Goal: Task Accomplishment & Management: Use online tool/utility

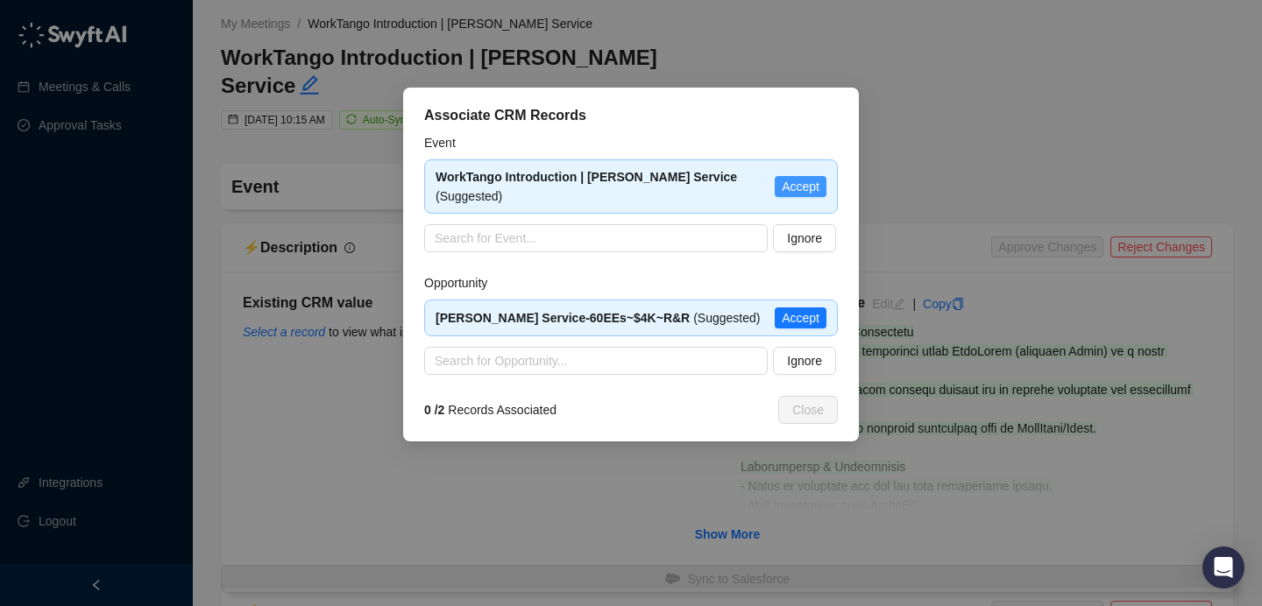
click at [784, 185] on span "Accept" at bounding box center [801, 186] width 38 height 19
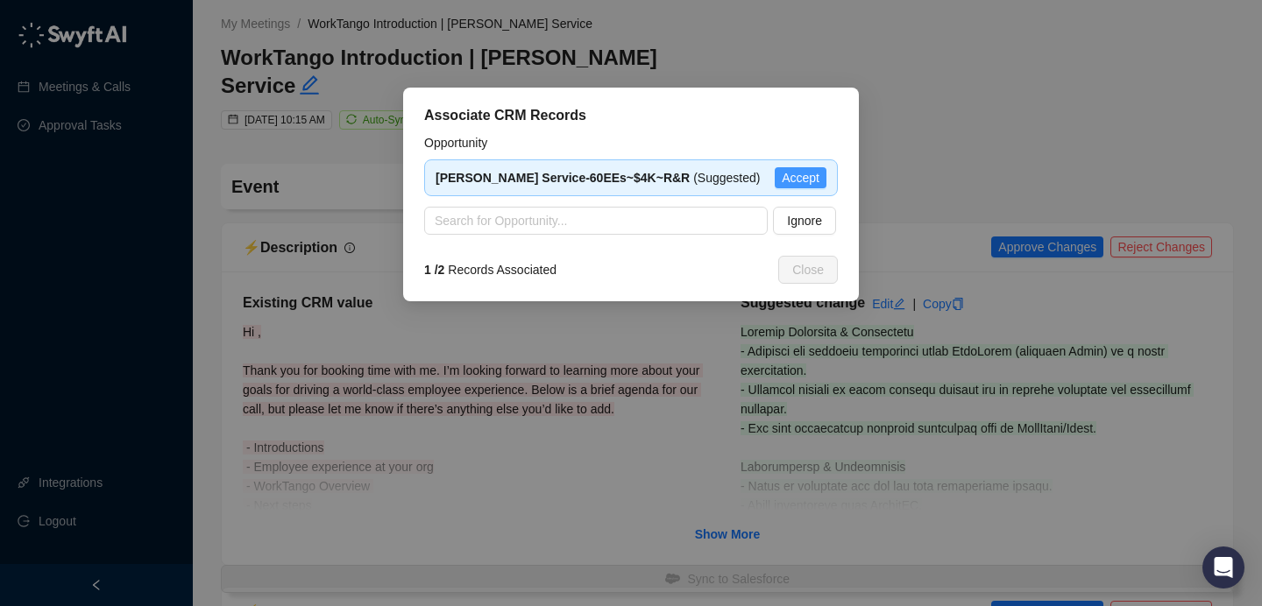
click at [788, 172] on span "Accept" at bounding box center [801, 177] width 38 height 19
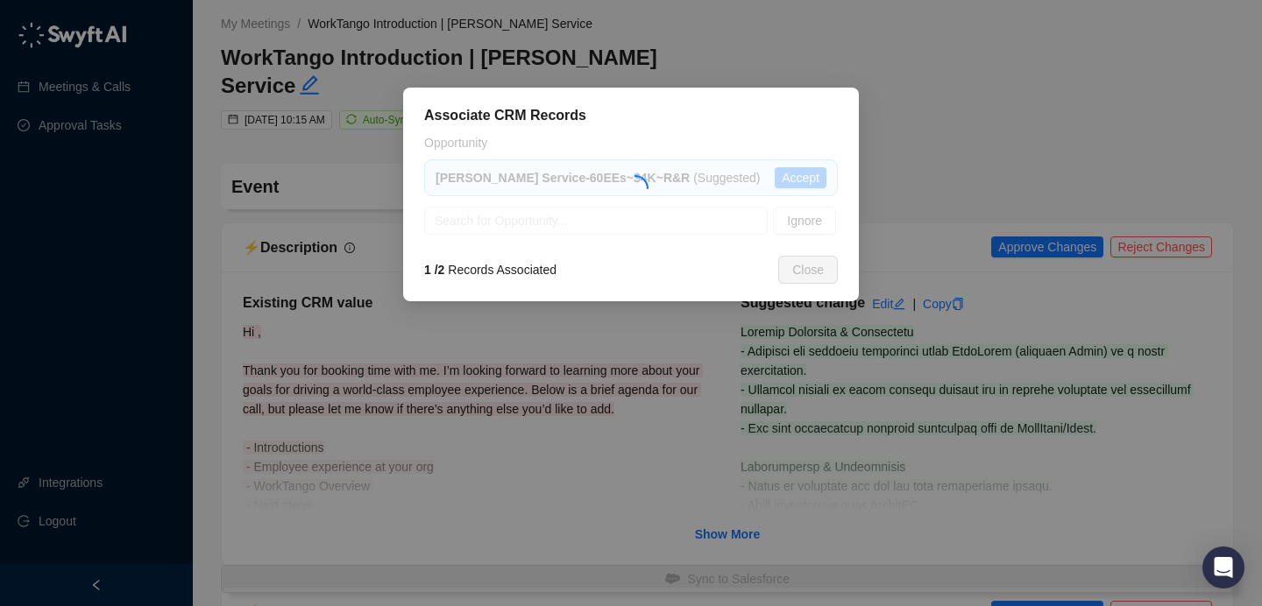
click at [722, 511] on div "Associate CRM Records Opportunity [PERSON_NAME] Service-60EEs~$4K~R&R (Suggeste…" at bounding box center [631, 303] width 1262 height 606
type textarea "**********"
type input "**********"
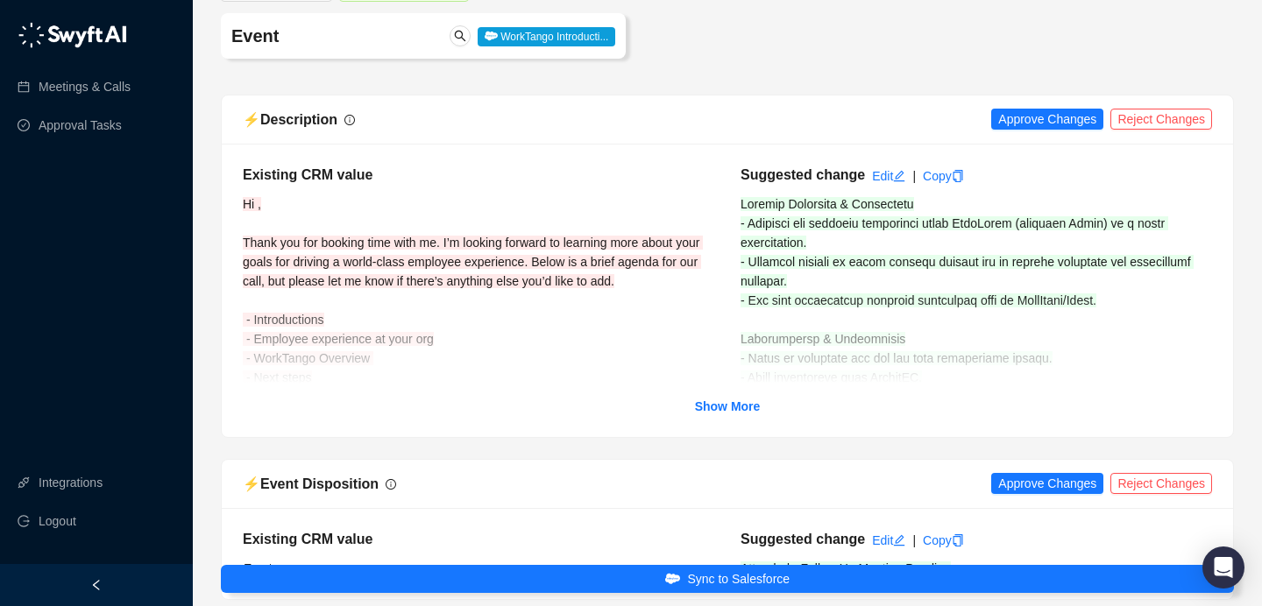
scroll to position [129, 0]
click at [736, 399] on strong "Show More" at bounding box center [728, 406] width 66 height 14
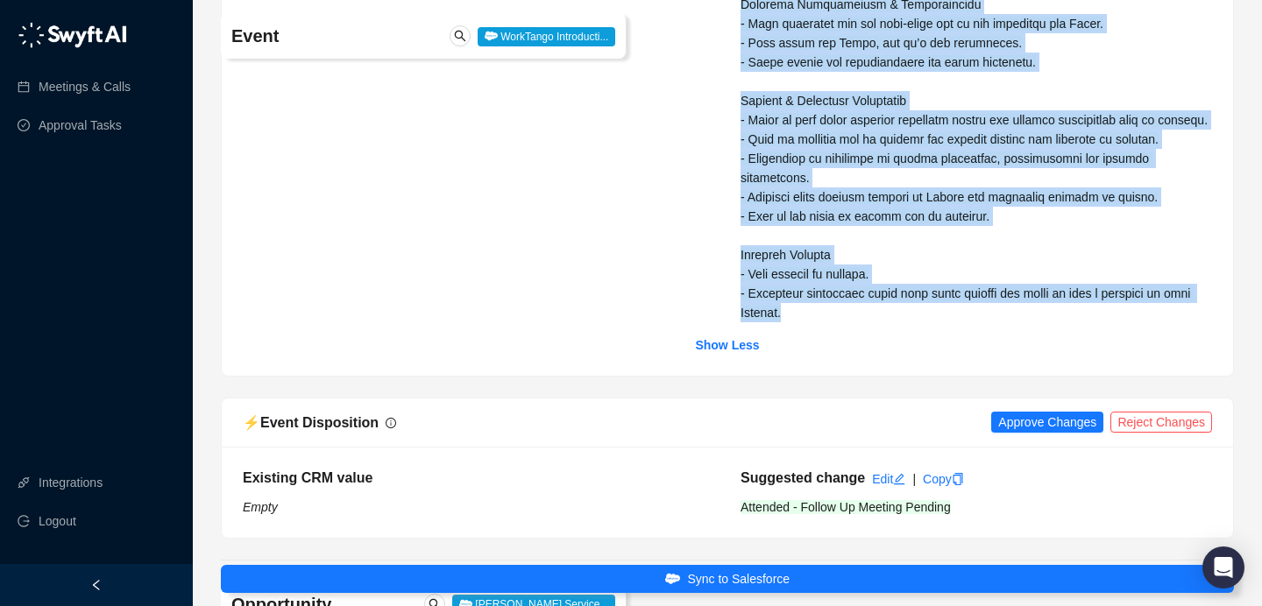
drag, startPoint x: 740, startPoint y: 174, endPoint x: 825, endPoint y: 332, distance: 179.2
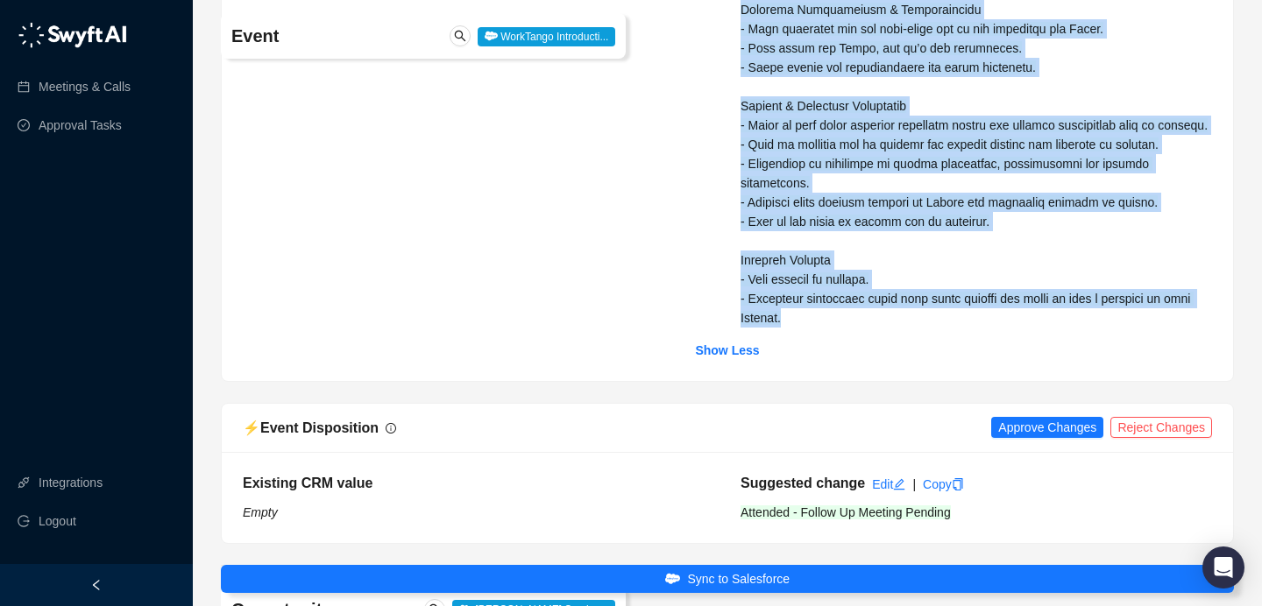
copy span "Current Situation & Experience - Prospect has previous experience using WorkTan…"
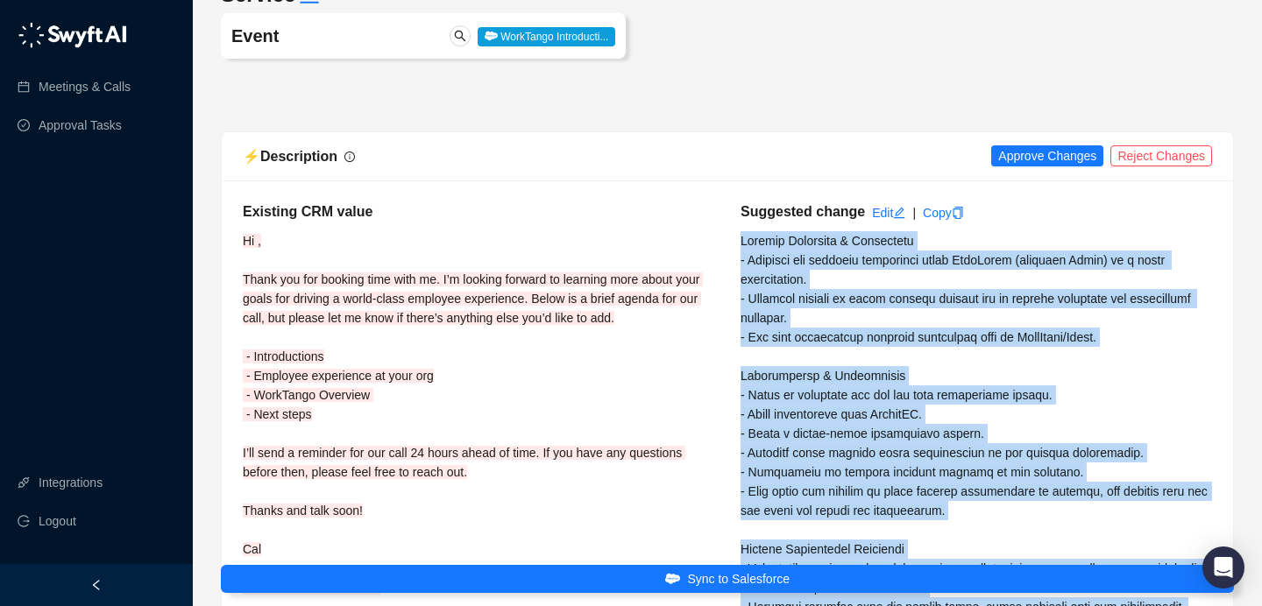
scroll to position [0, 0]
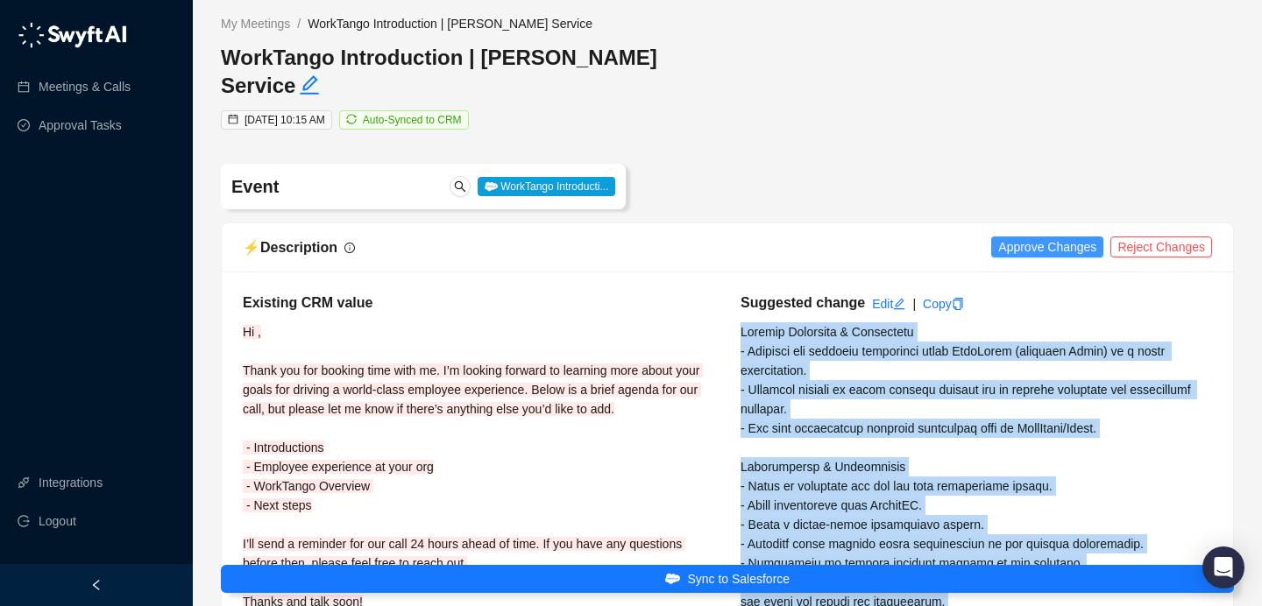
click at [1041, 237] on span "Approve Changes" at bounding box center [1047, 246] width 98 height 19
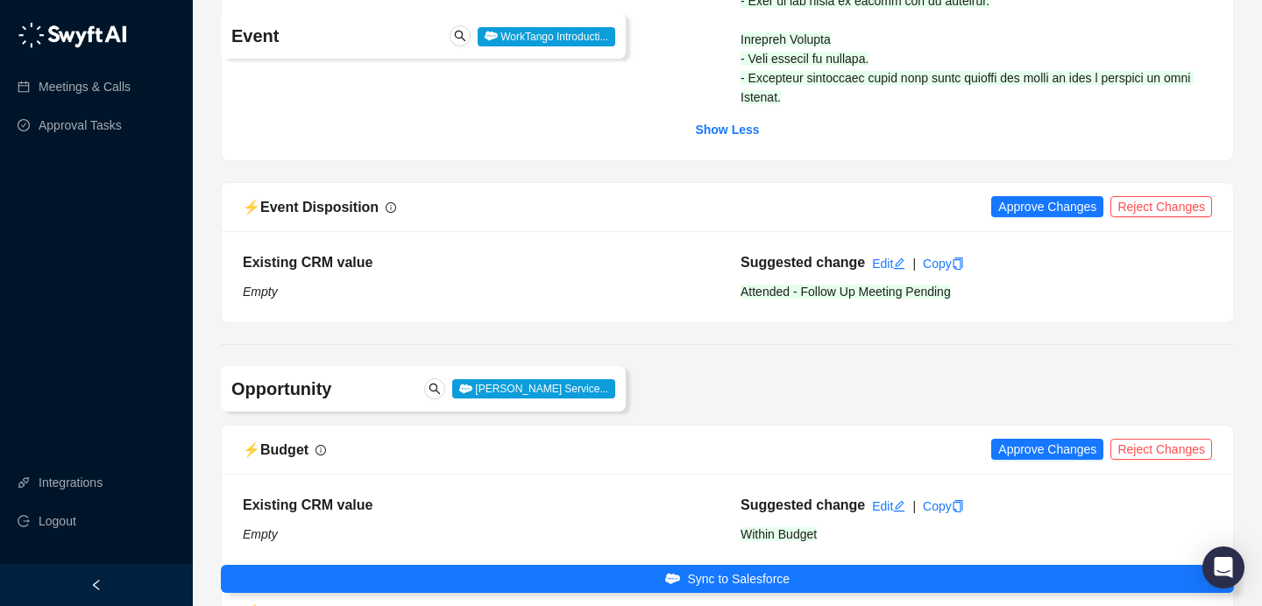
drag, startPoint x: 1042, startPoint y: 262, endPoint x: 1043, endPoint y: 238, distance: 23.7
click at [1043, 256] on div "⚡️ Event Disposition Approve Changes Reject Changes Existing CRM value Empty Su…" at bounding box center [727, 252] width 1013 height 141
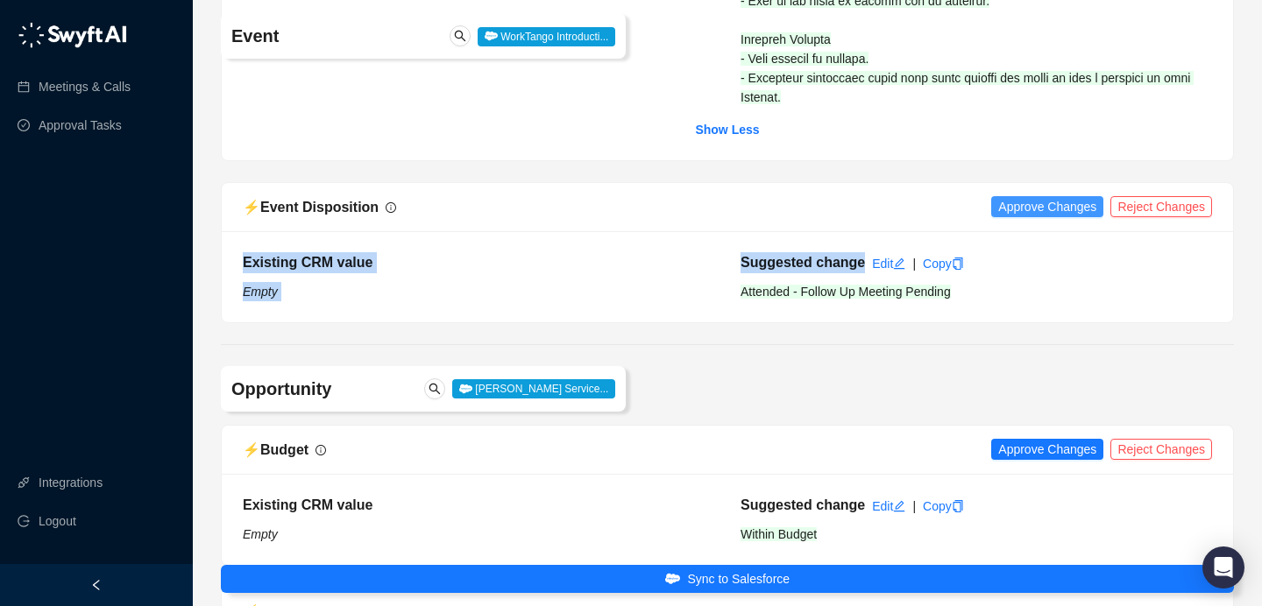
click at [1043, 216] on span "Approve Changes" at bounding box center [1047, 206] width 98 height 19
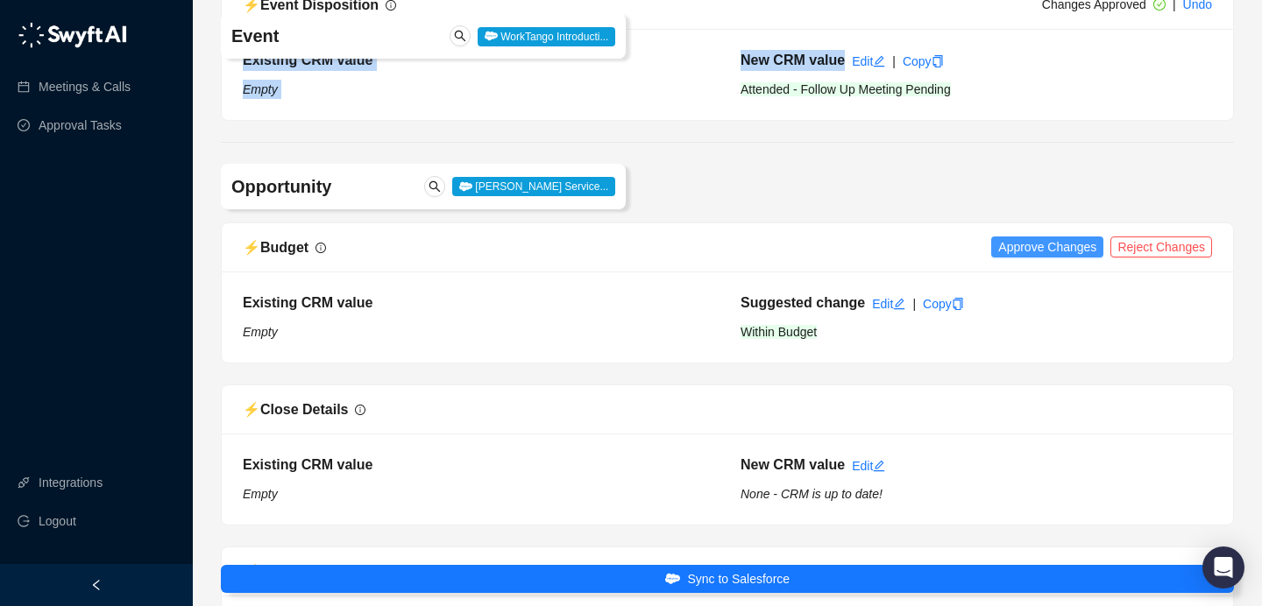
click at [1038, 257] on span "Approve Changes" at bounding box center [1047, 246] width 98 height 19
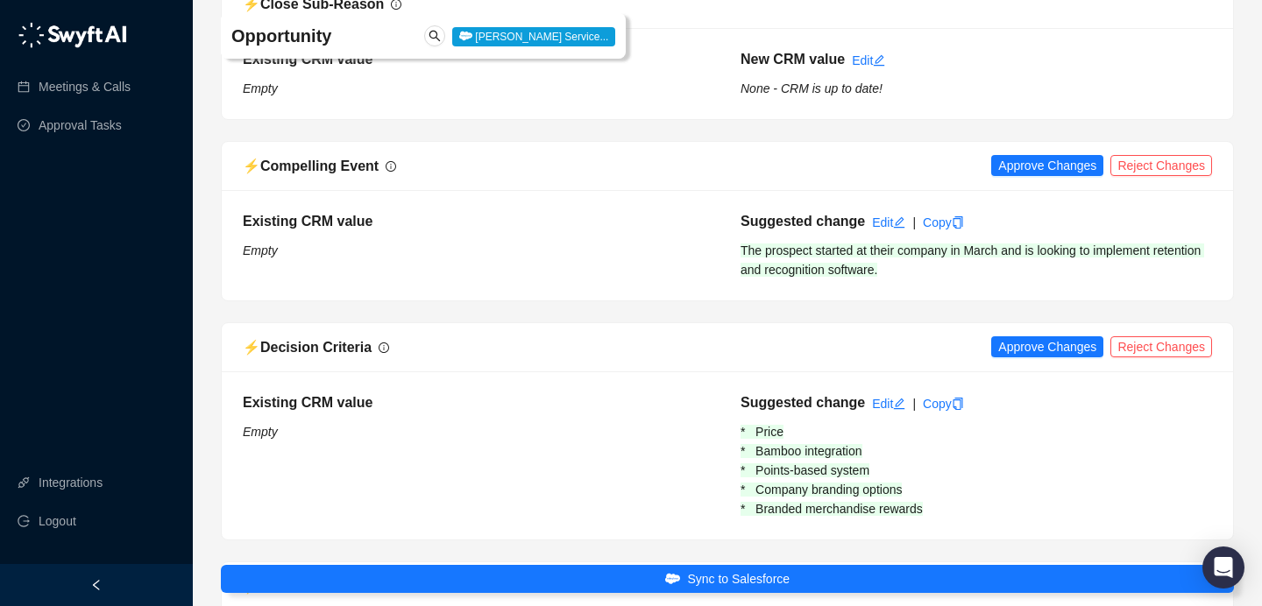
scroll to position [2120, 0]
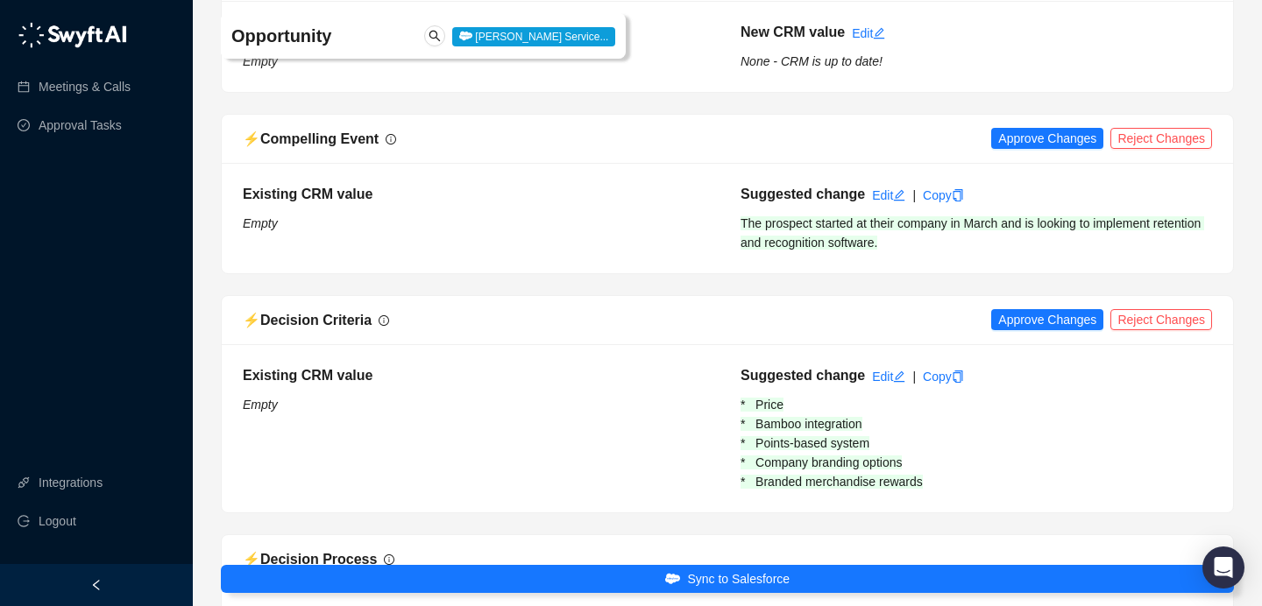
click at [1025, 164] on div "⚡️ Compelling Event Approve Changes Reject Changes" at bounding box center [727, 139] width 1011 height 49
click at [1023, 148] on span "Approve Changes" at bounding box center [1047, 138] width 98 height 19
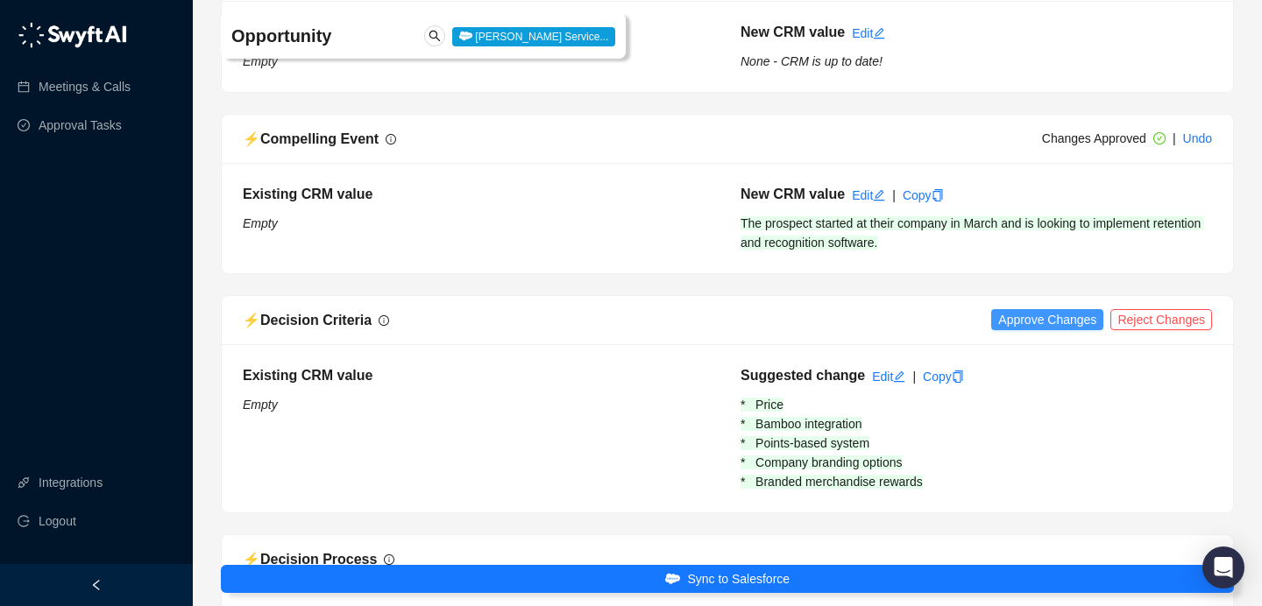
click at [1044, 339] on div "⚡️ Decision Criteria Approve Changes Reject Changes" at bounding box center [727, 320] width 1011 height 49
click at [1039, 329] on span "Approve Changes" at bounding box center [1047, 319] width 98 height 19
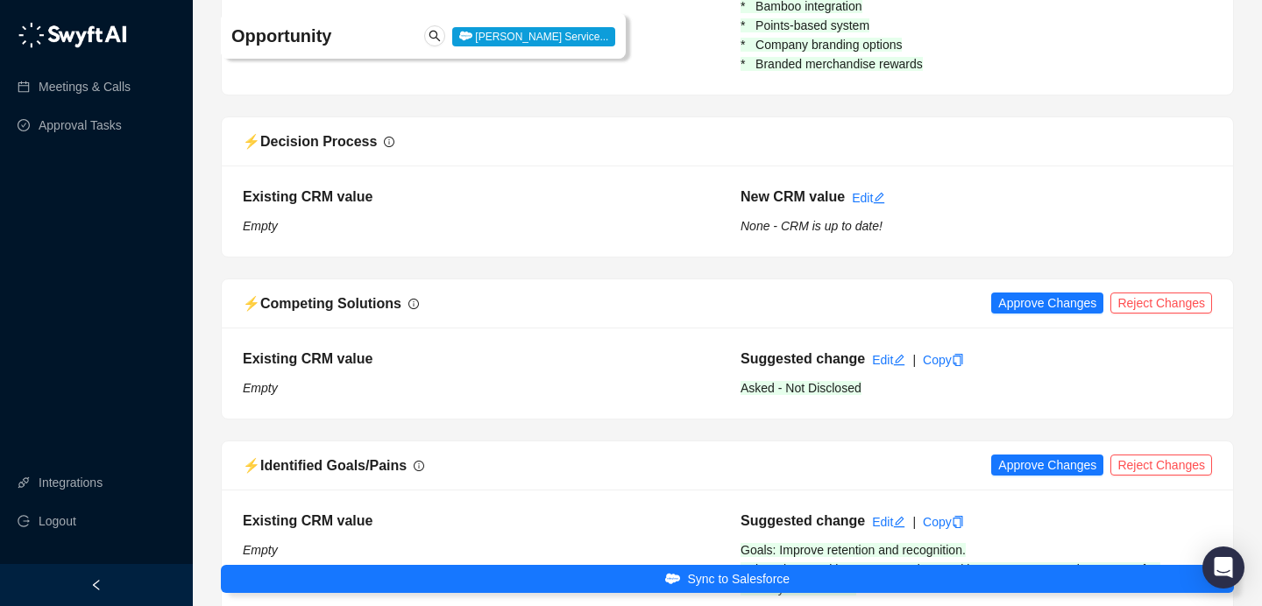
scroll to position [2532, 0]
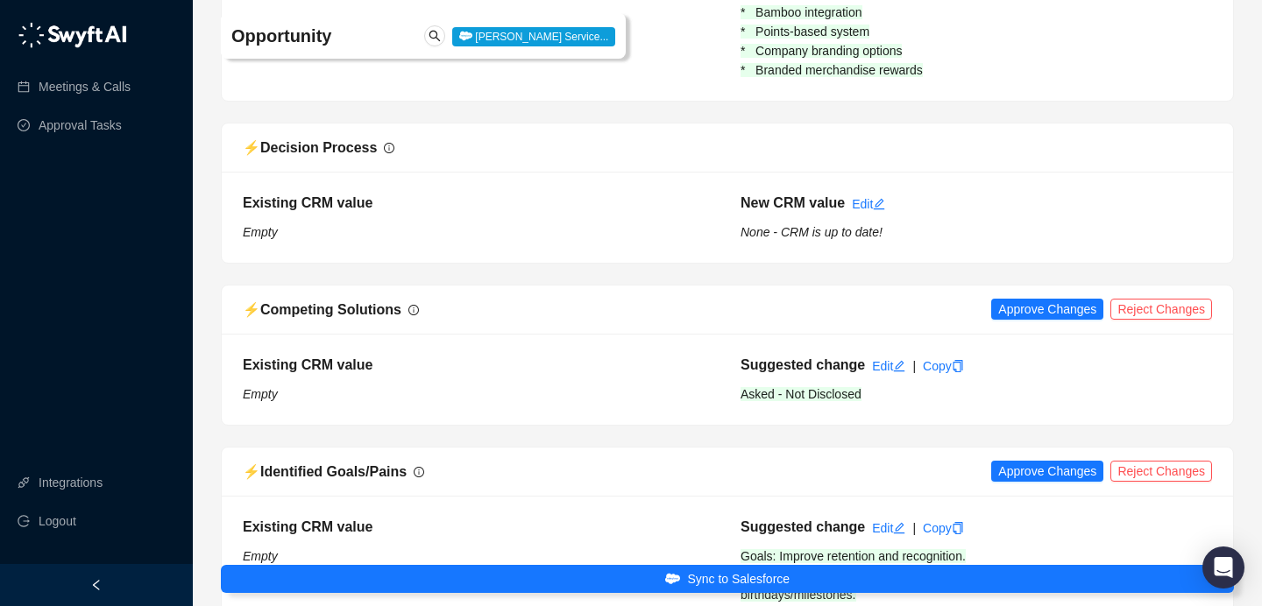
click at [1038, 322] on div "⚡️ Competing Solutions Approve Changes Reject Changes" at bounding box center [727, 310] width 1011 height 49
click at [1033, 319] on span "Approve Changes" at bounding box center [1047, 309] width 98 height 19
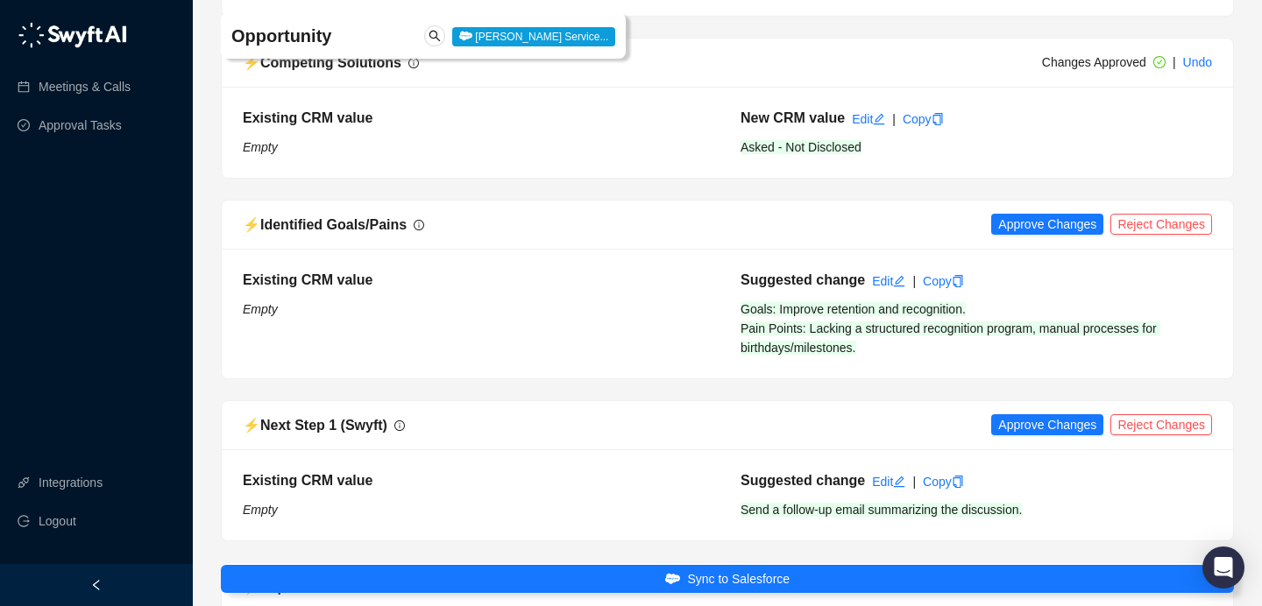
scroll to position [2876, 0]
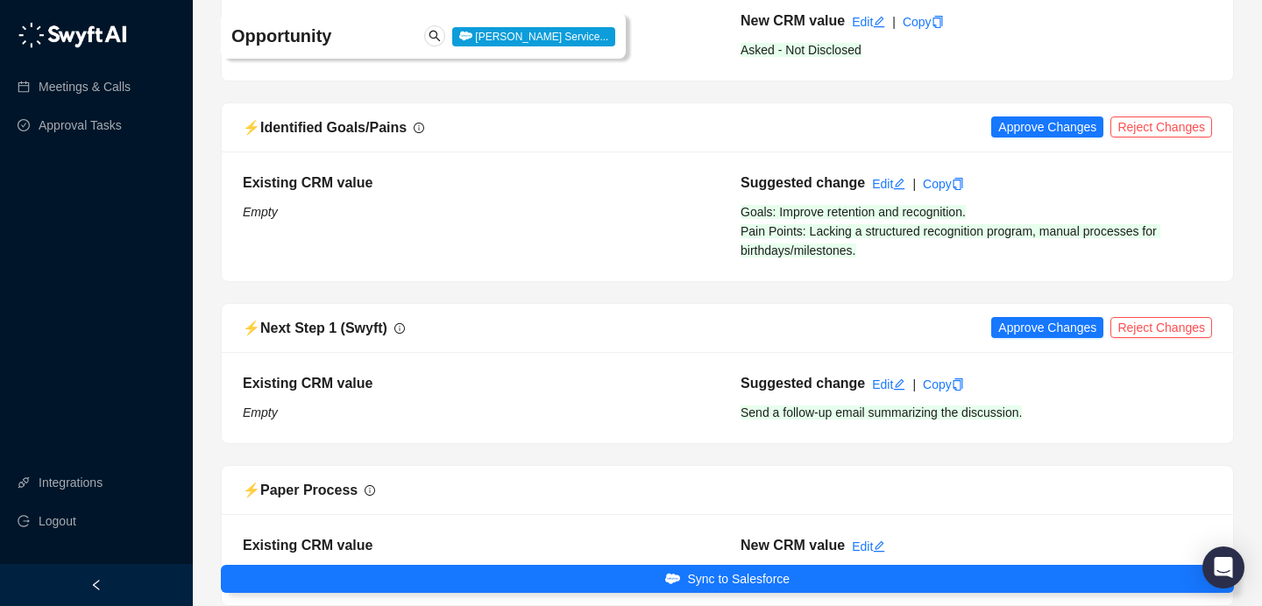
click at [1026, 143] on div "⚡️ Identified Goals/Pains Approve Changes Reject Changes" at bounding box center [727, 127] width 1011 height 49
click at [1024, 137] on span "Approve Changes" at bounding box center [1047, 126] width 98 height 19
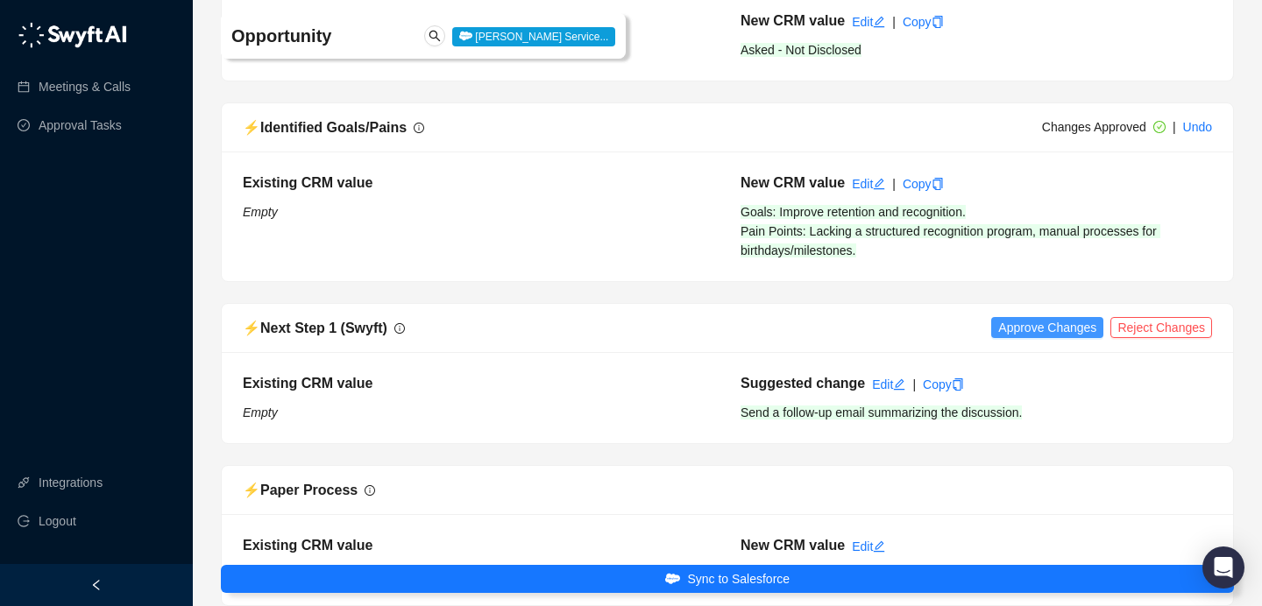
click at [1020, 337] on span "Approve Changes" at bounding box center [1047, 327] width 98 height 19
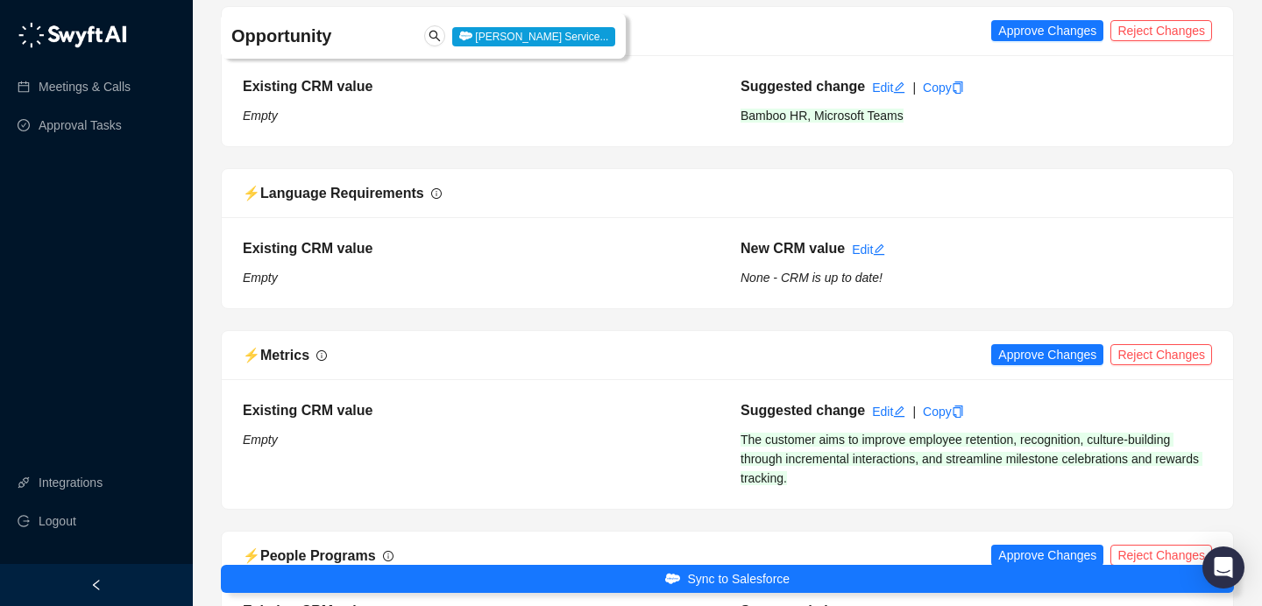
scroll to position [3452, 0]
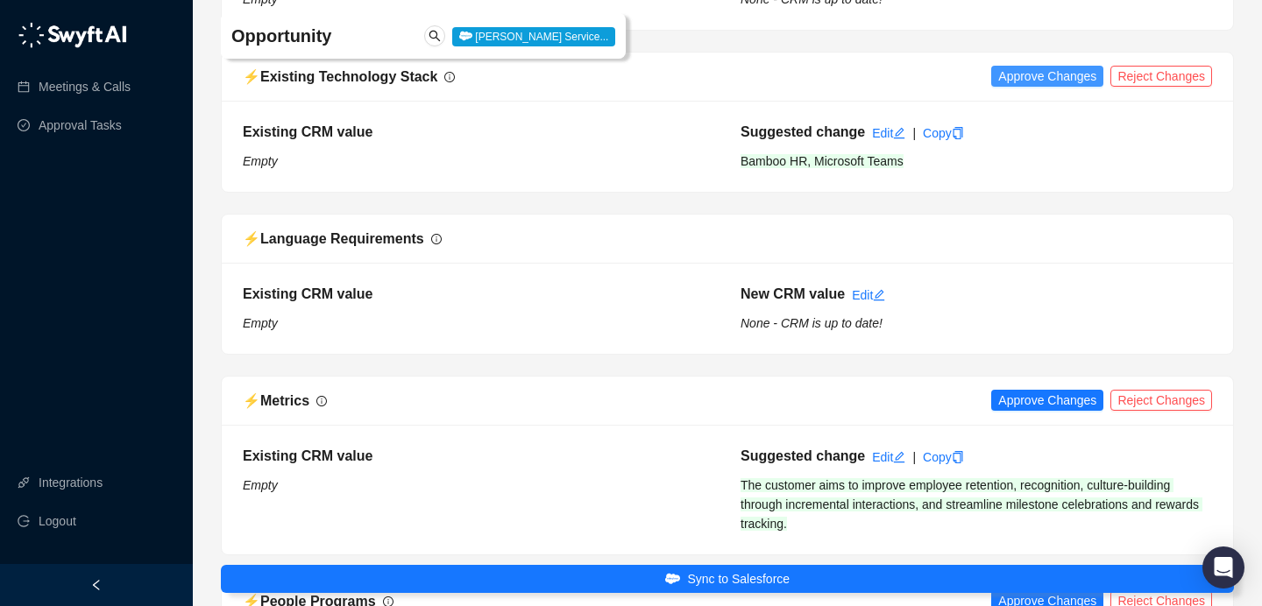
click at [1049, 86] on span "Approve Changes" at bounding box center [1047, 76] width 98 height 19
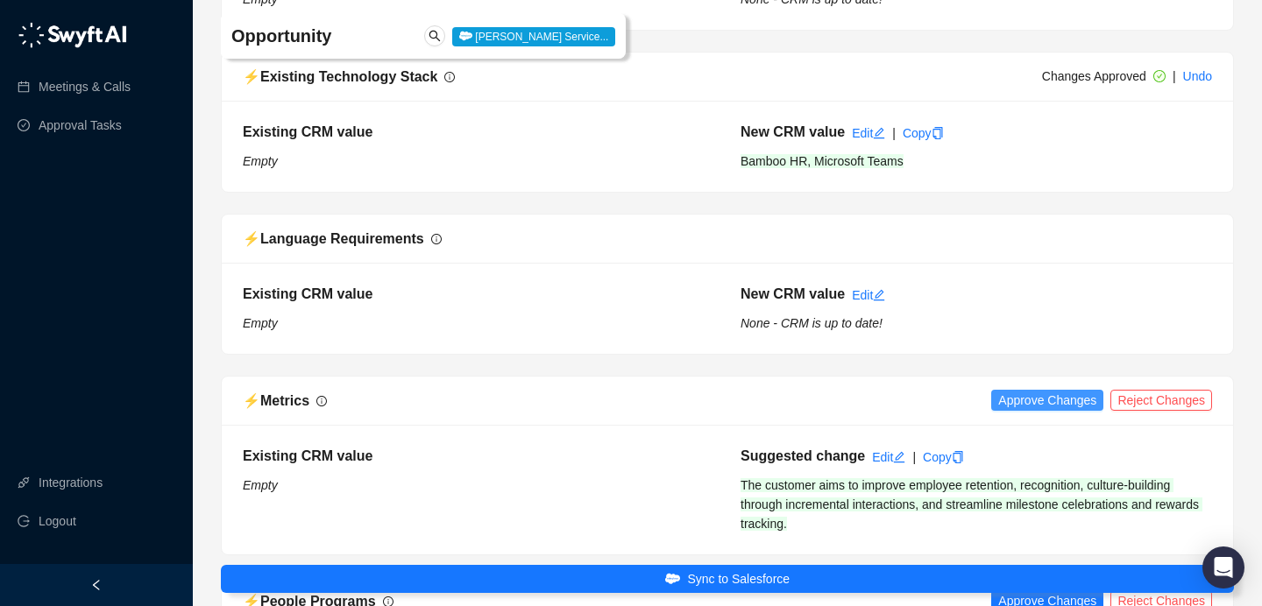
click at [1027, 426] on div "⚡️ Metrics Approve Changes Reject Changes" at bounding box center [727, 401] width 1011 height 49
click at [1028, 410] on span "Approve Changes" at bounding box center [1047, 400] width 98 height 19
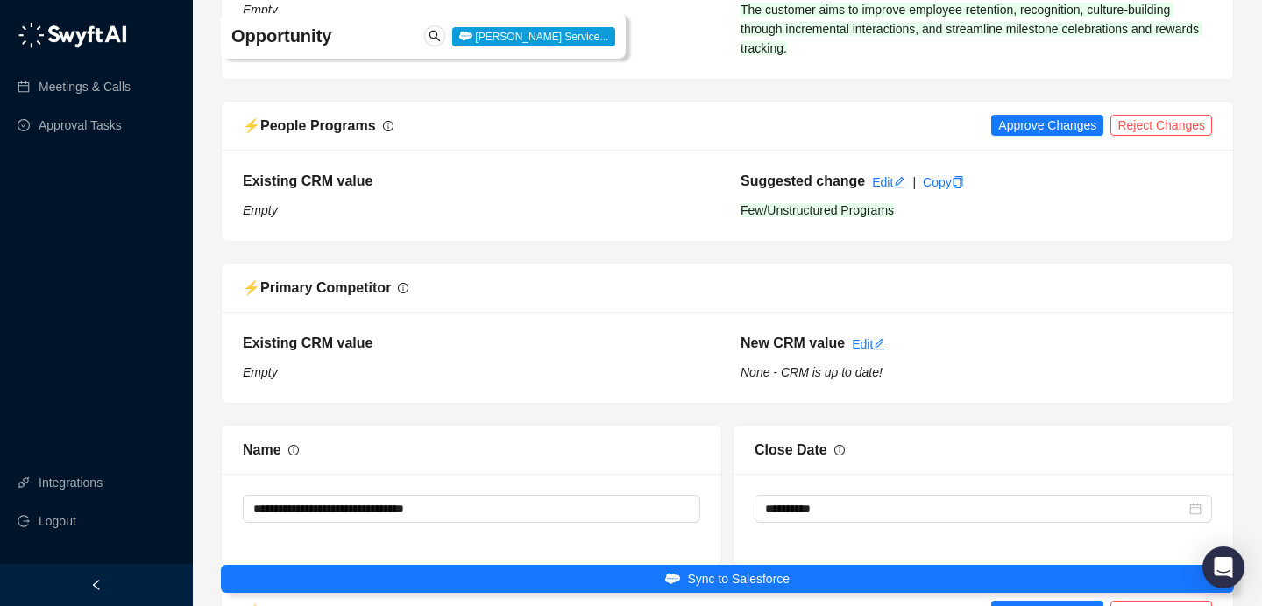
scroll to position [3958, 0]
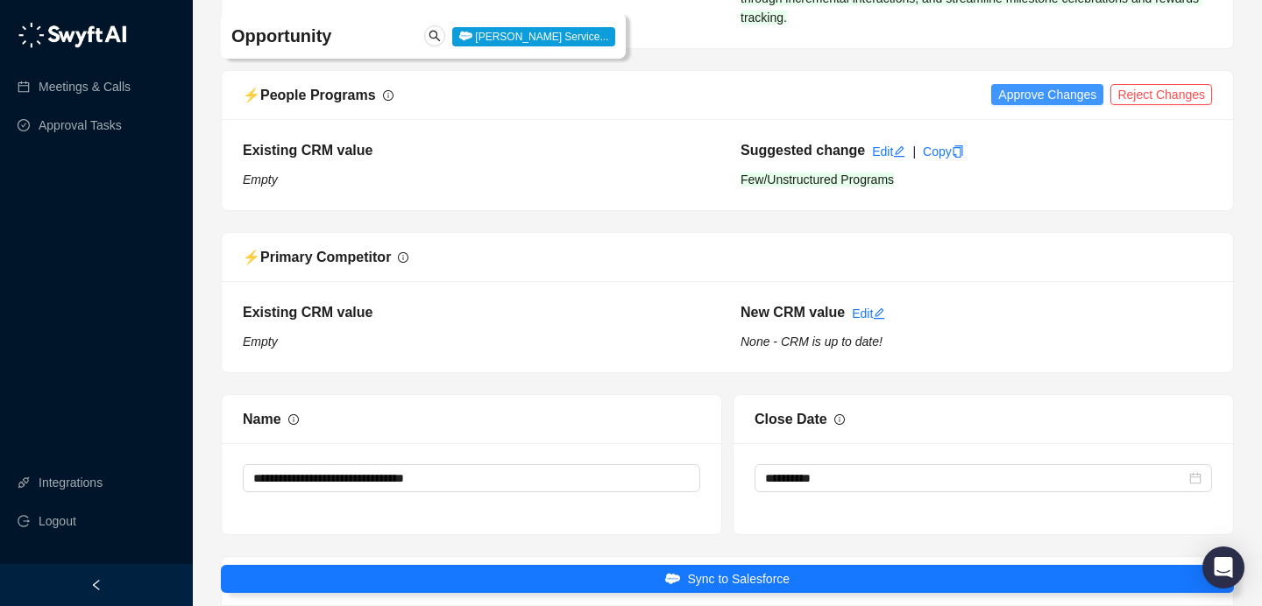
click at [1038, 105] on button "Approve Changes" at bounding box center [1047, 94] width 112 height 21
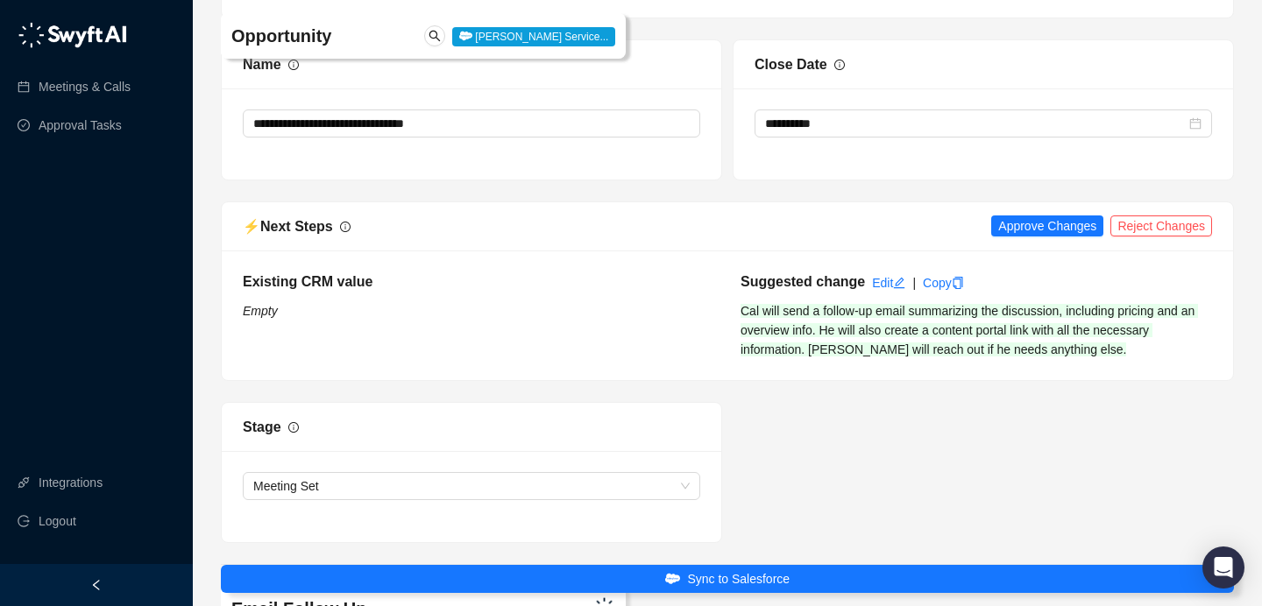
scroll to position [4418, 0]
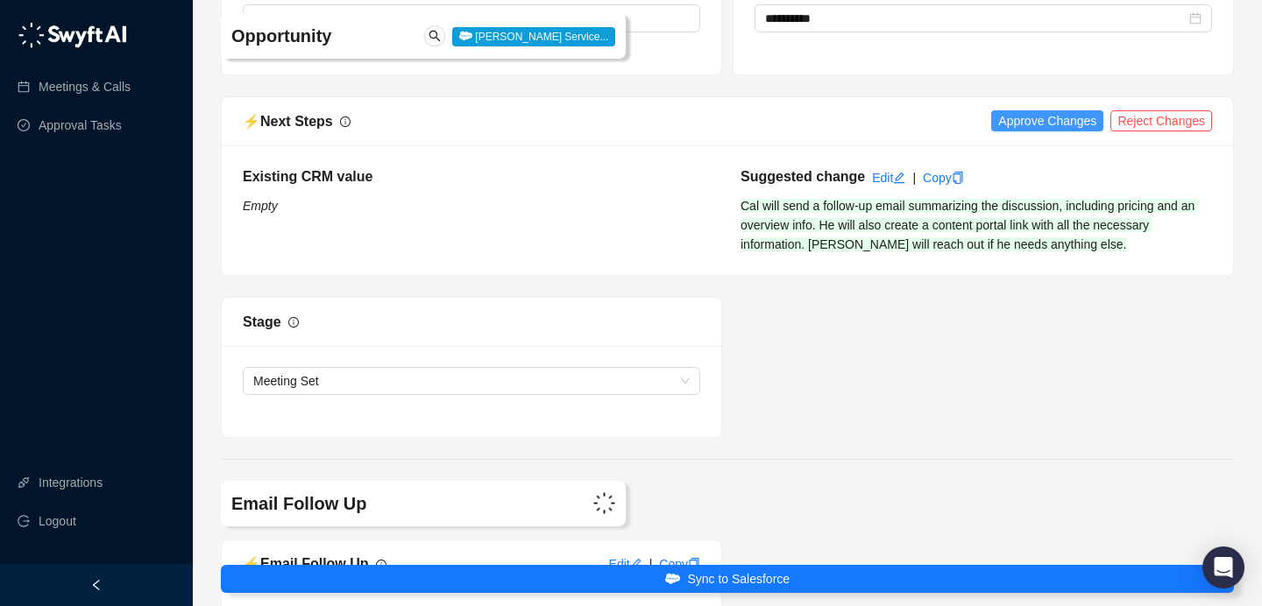
click at [1025, 131] on span "Approve Changes" at bounding box center [1047, 120] width 98 height 19
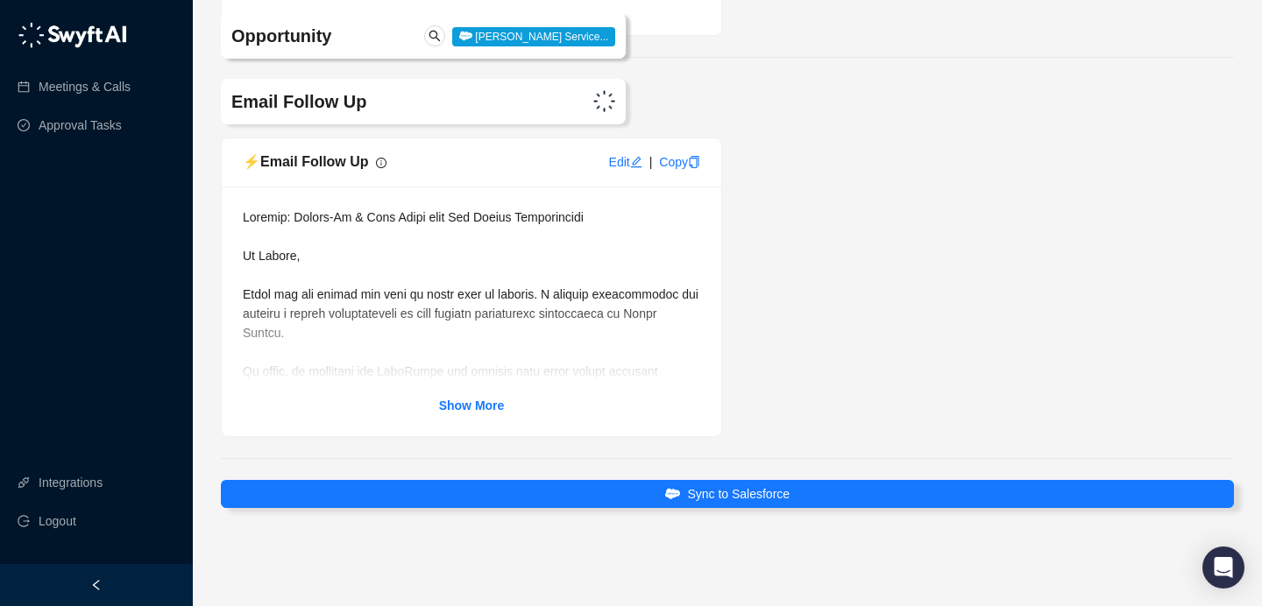
scroll to position [4850, 0]
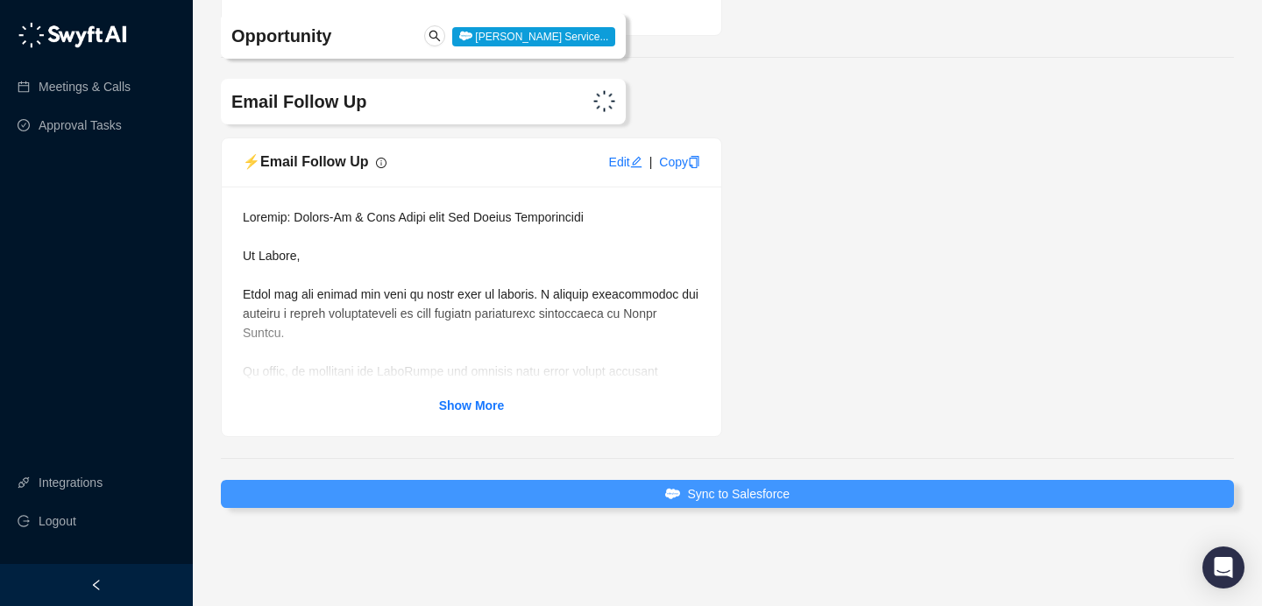
click at [762, 492] on span "Sync to Salesforce" at bounding box center [738, 494] width 103 height 19
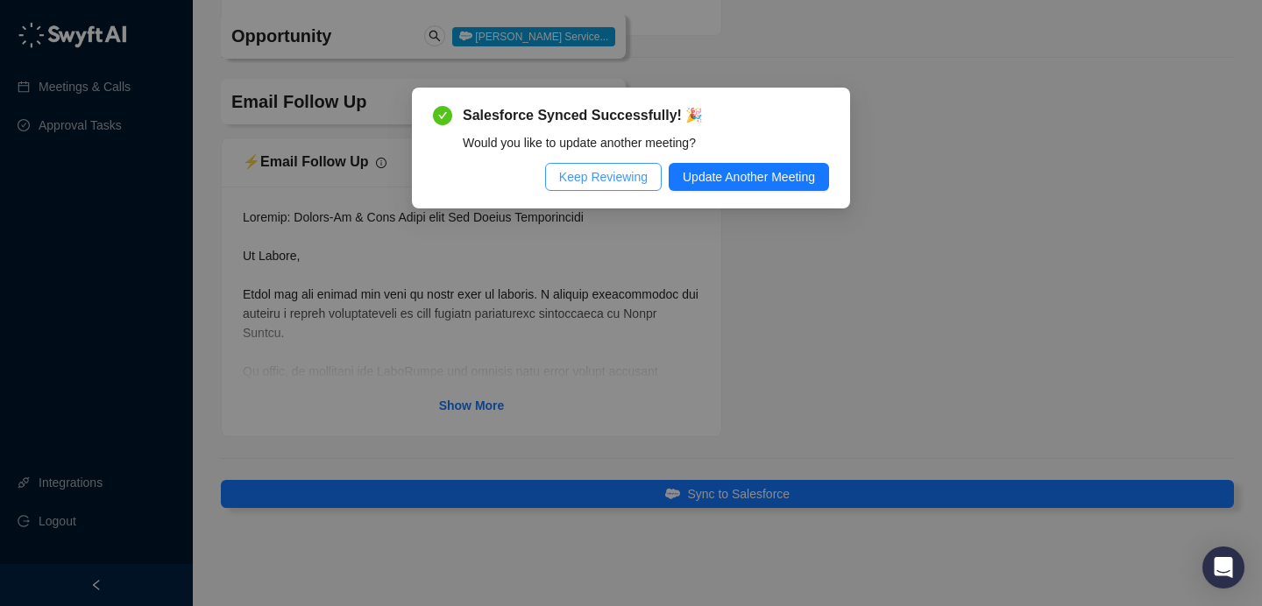
click at [622, 170] on span "Keep Reviewing" at bounding box center [603, 176] width 89 height 19
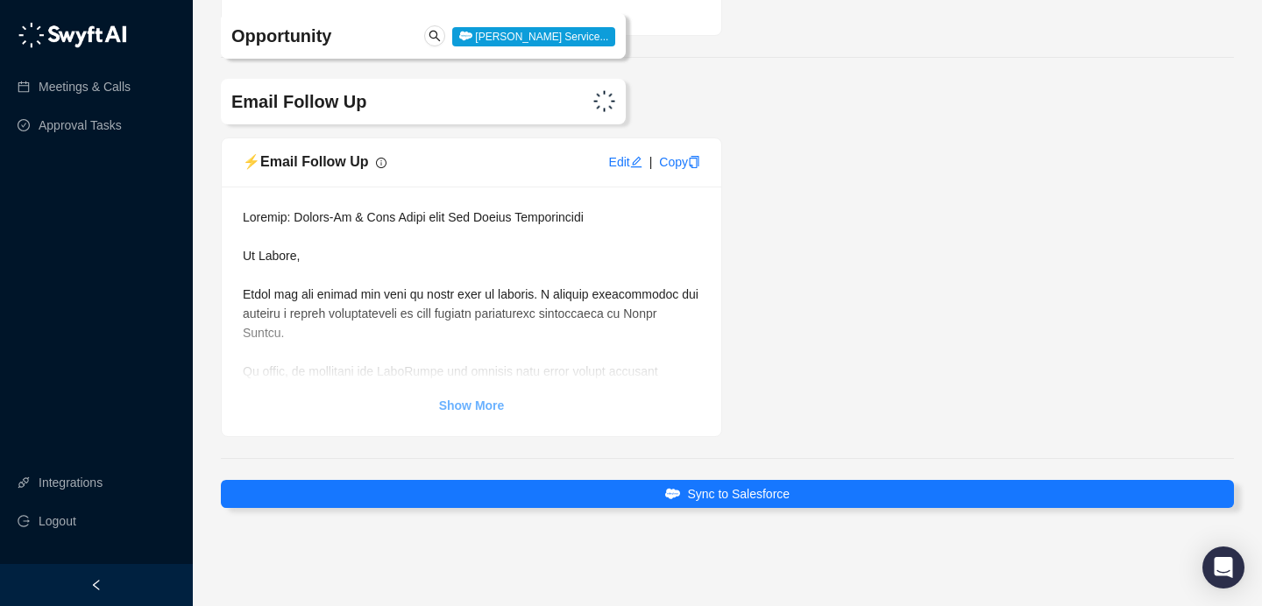
click at [477, 402] on strong "Show More" at bounding box center [472, 406] width 66 height 14
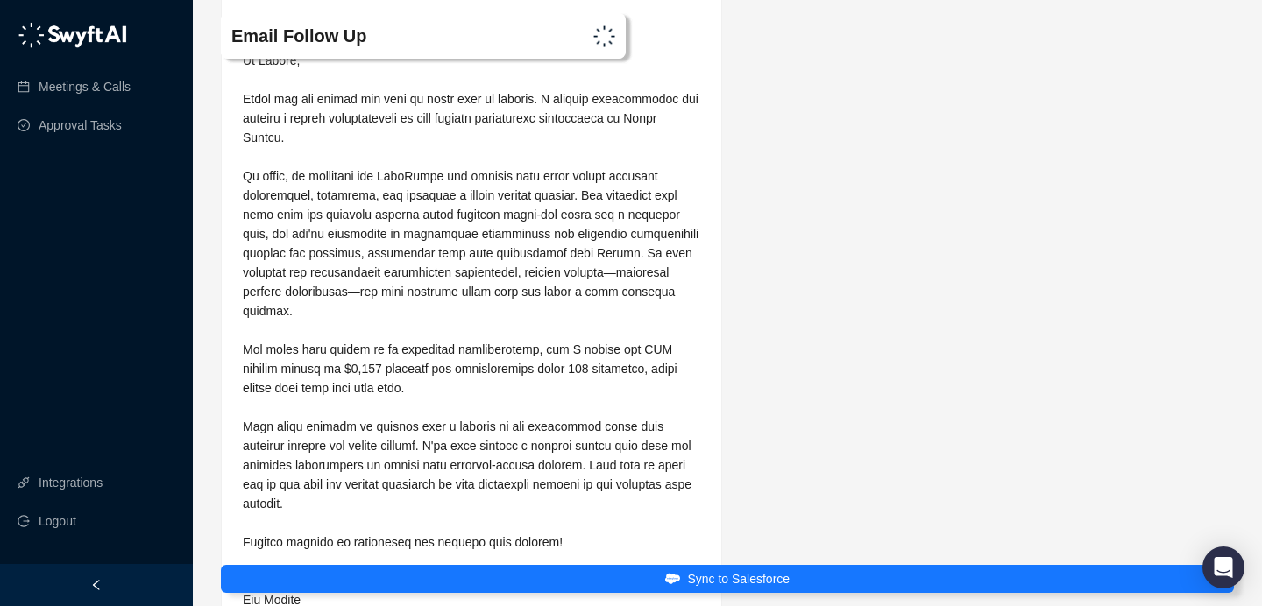
scroll to position [5015, 0]
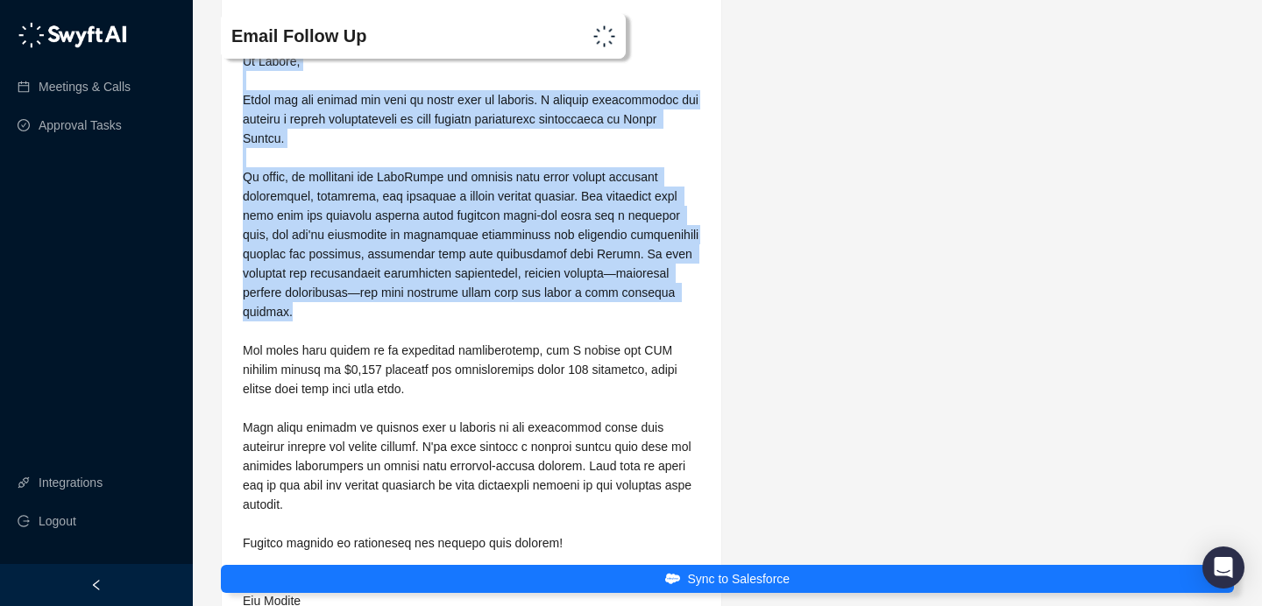
drag, startPoint x: 243, startPoint y: 92, endPoint x: 580, endPoint y: 335, distance: 415.6
click at [580, 335] on div at bounding box center [471, 331] width 457 height 636
copy span "Hi [PERSON_NAME], Thank you for taking the time to speak with me earlier. I enj…"
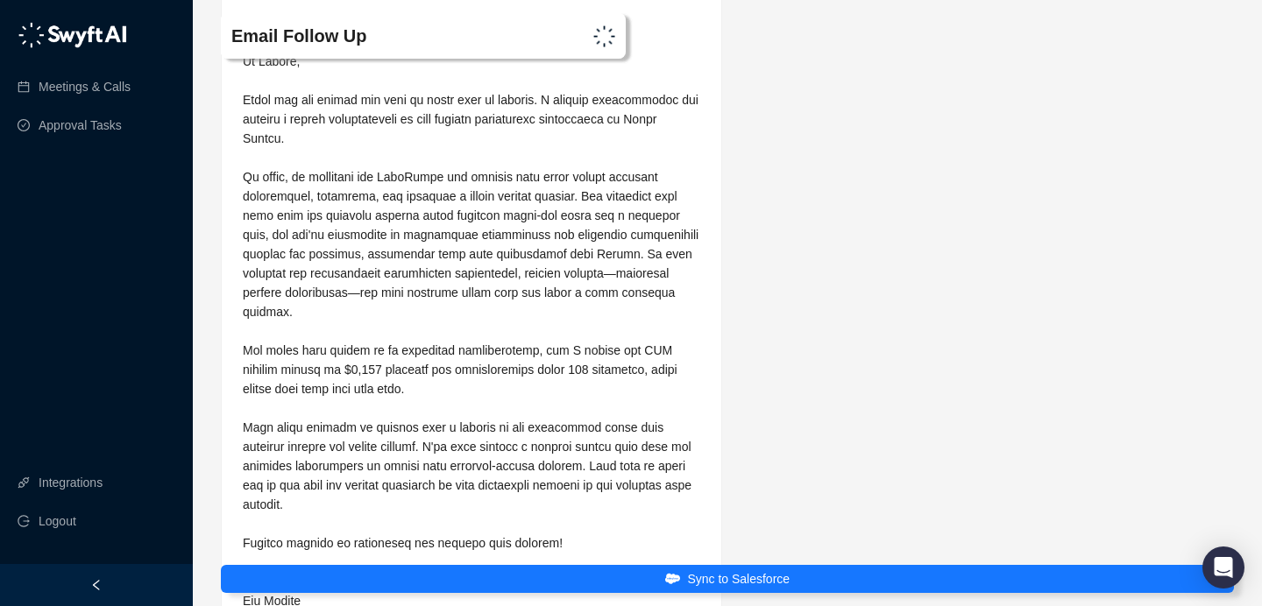
drag, startPoint x: 695, startPoint y: 407, endPoint x: 712, endPoint y: 464, distance: 59.6
click at [697, 408] on div at bounding box center [471, 331] width 457 height 636
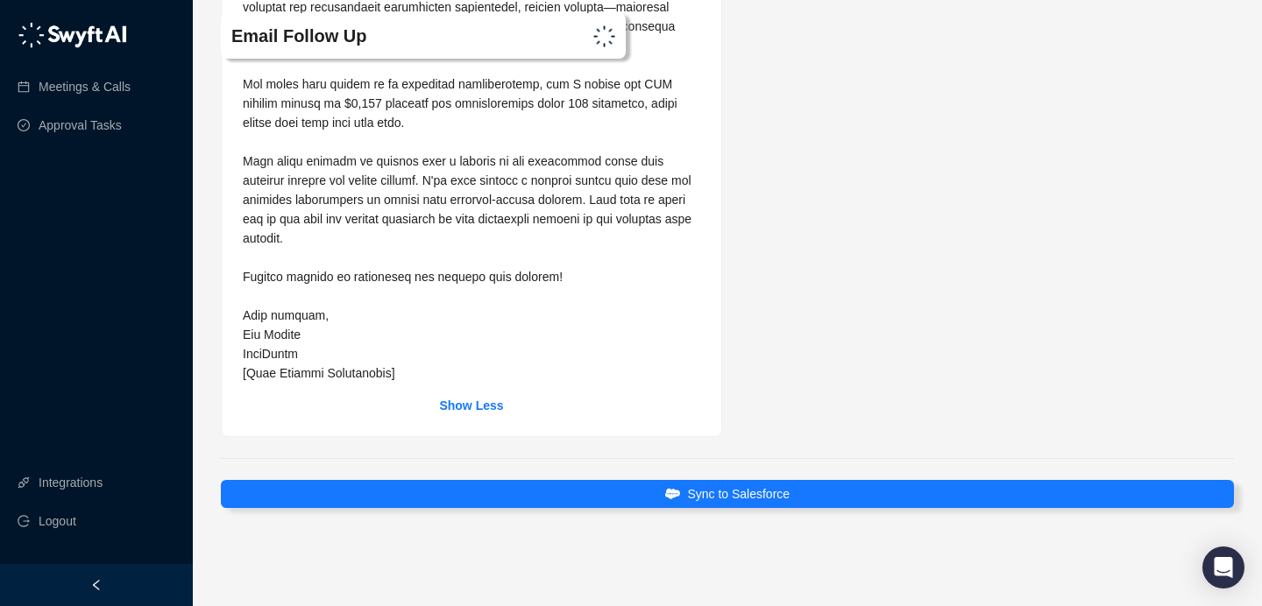
scroll to position [5311, 0]
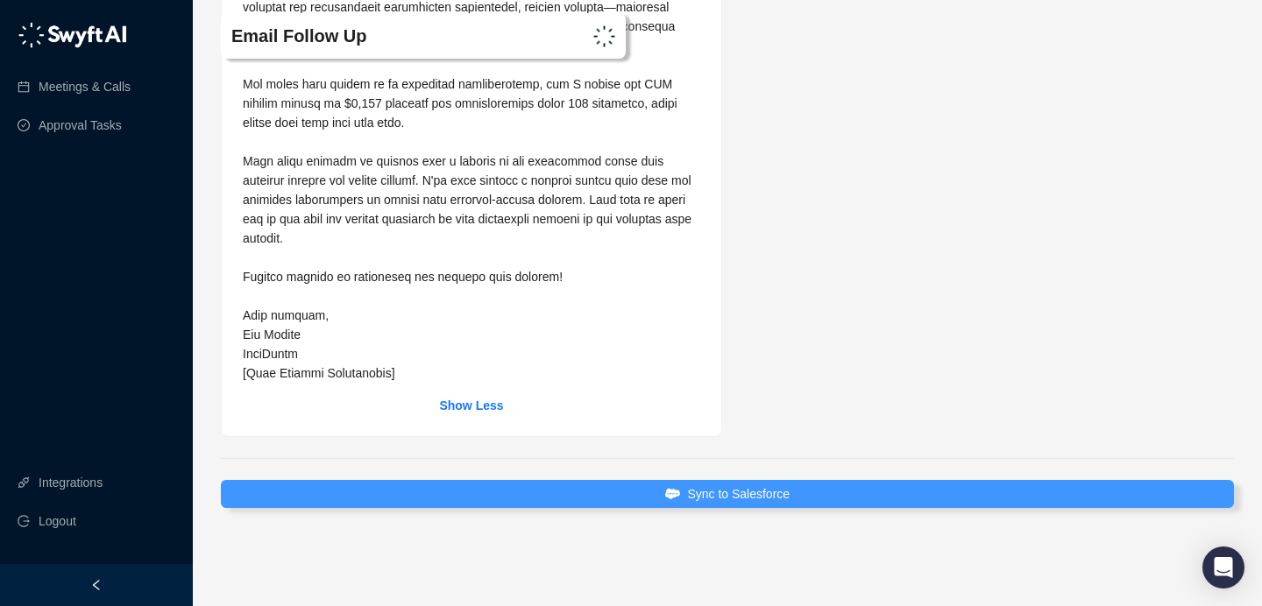
click at [705, 489] on span "Sync to Salesforce" at bounding box center [738, 494] width 103 height 19
